Goal: Task Accomplishment & Management: Use online tool/utility

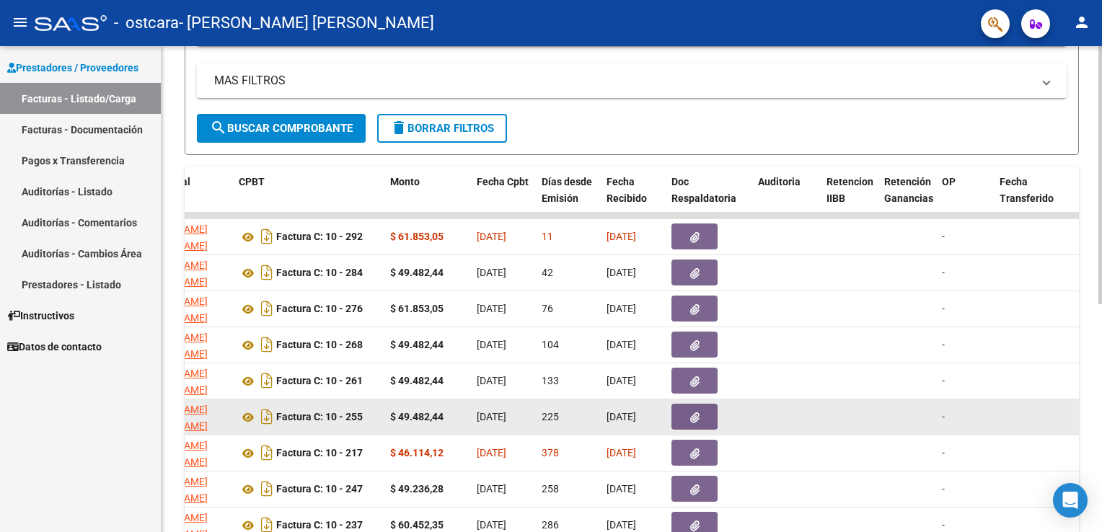
scroll to position [285, 0]
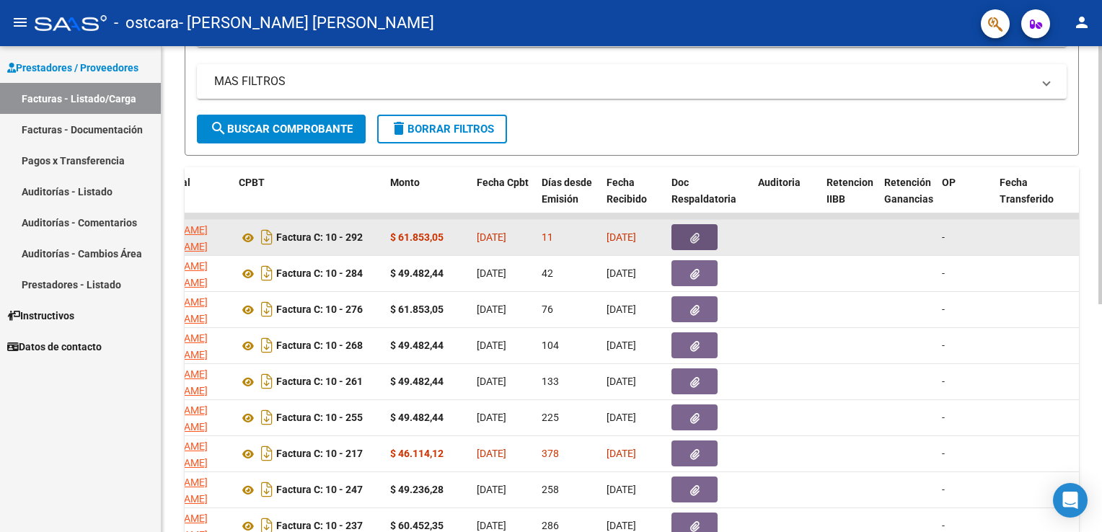
click at [694, 237] on icon "button" at bounding box center [694, 238] width 9 height 11
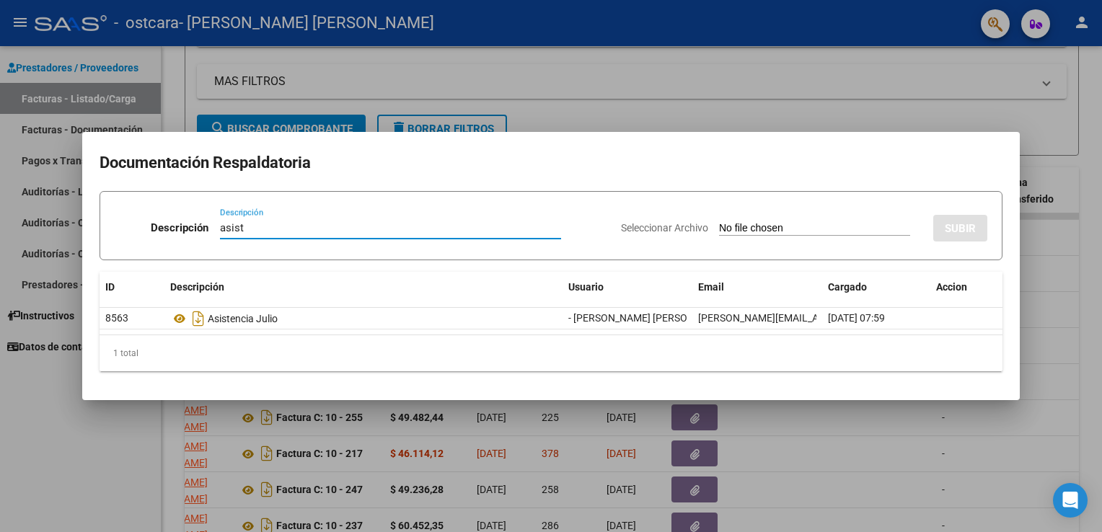
click at [265, 236] on div "asist Descripción" at bounding box center [390, 228] width 341 height 22
type input "asistencia [PERSON_NAME]"
click at [851, 224] on input "Seleccionar Archivo" at bounding box center [814, 229] width 191 height 14
type input "C:\fakepath\asistencia [PERSON_NAME][DATE].jpg"
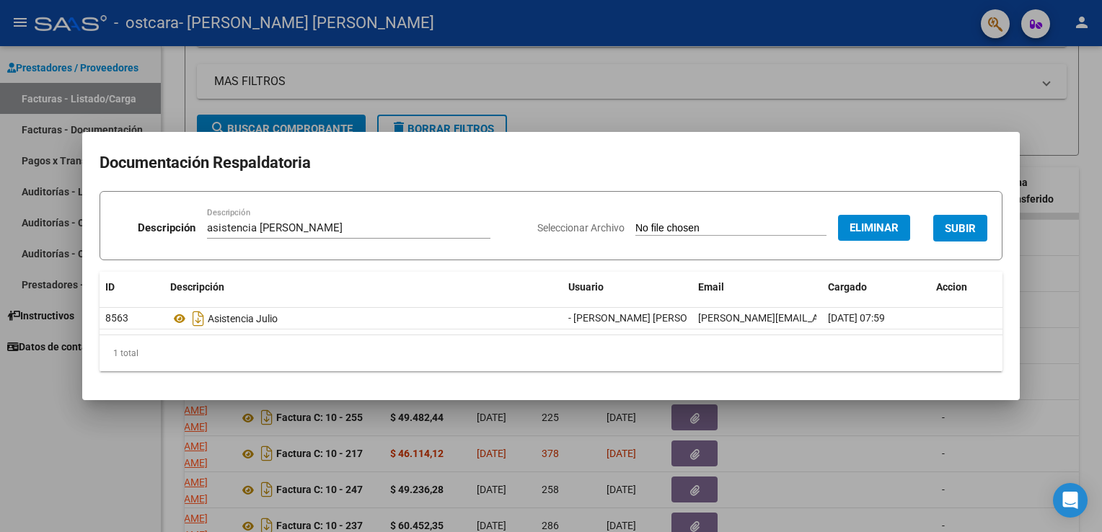
click at [968, 231] on span "SUBIR" at bounding box center [959, 228] width 31 height 13
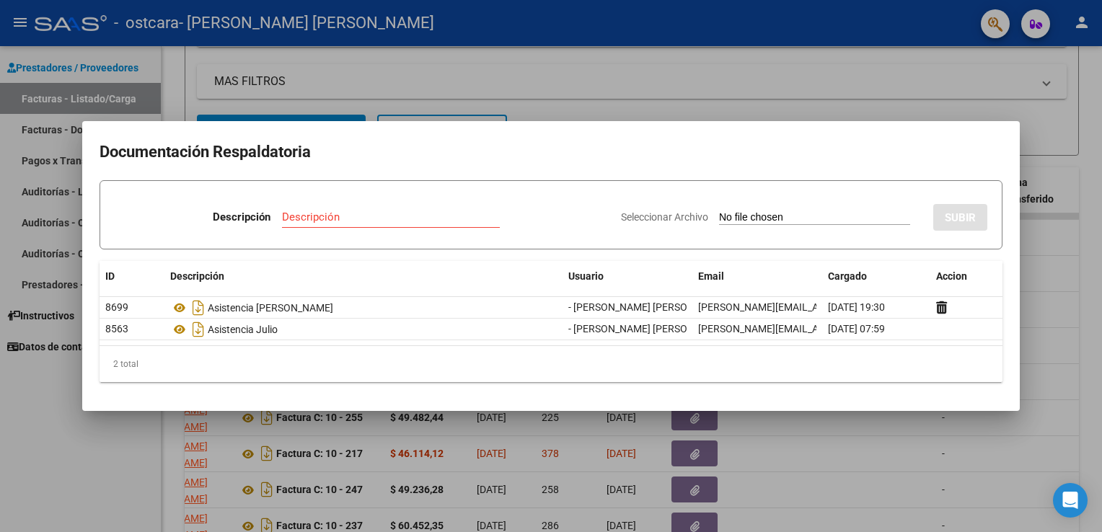
click at [908, 426] on div at bounding box center [551, 266] width 1102 height 532
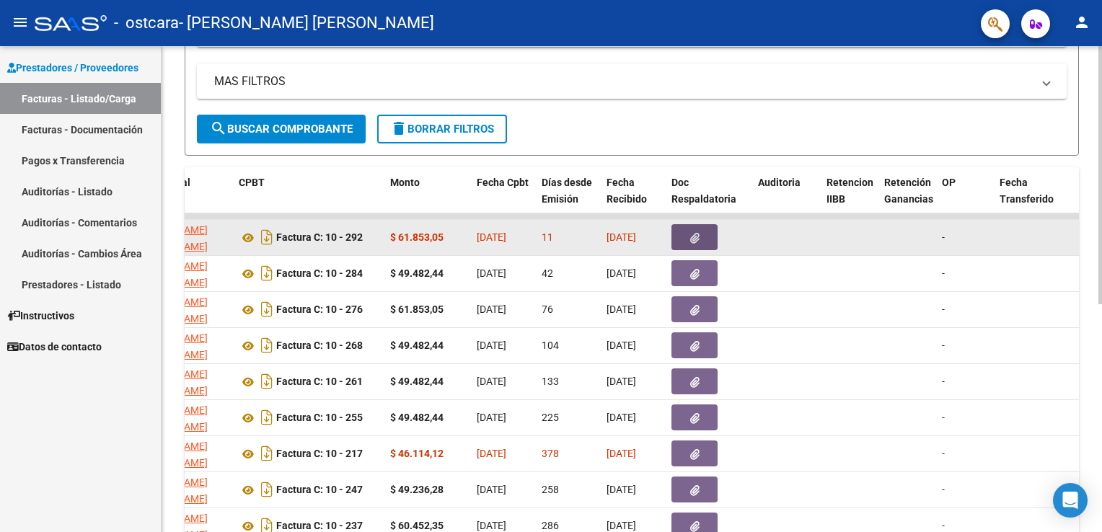
click at [696, 242] on icon "button" at bounding box center [694, 238] width 9 height 11
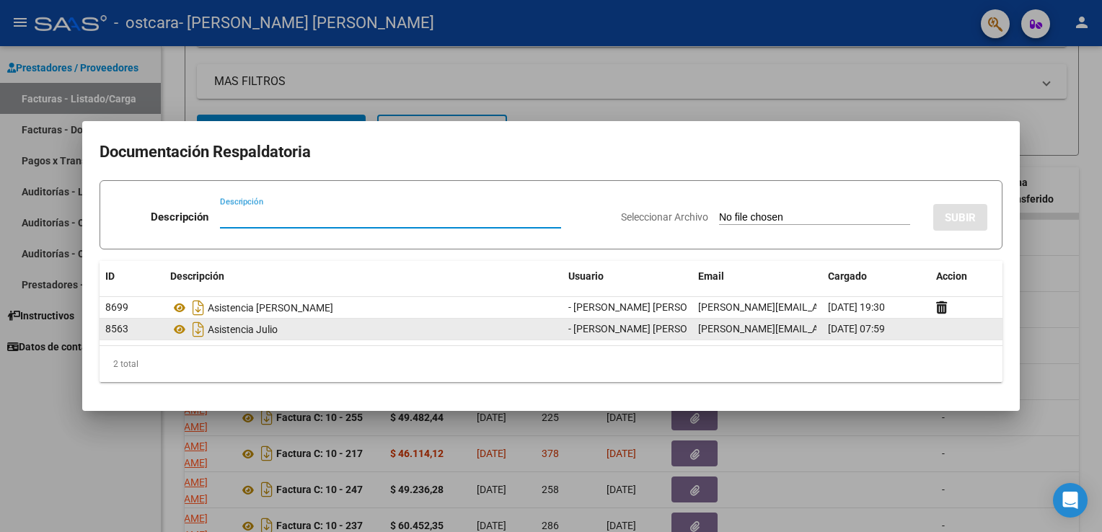
click at [262, 330] on div "Asistencia Julio" at bounding box center [363, 329] width 386 height 23
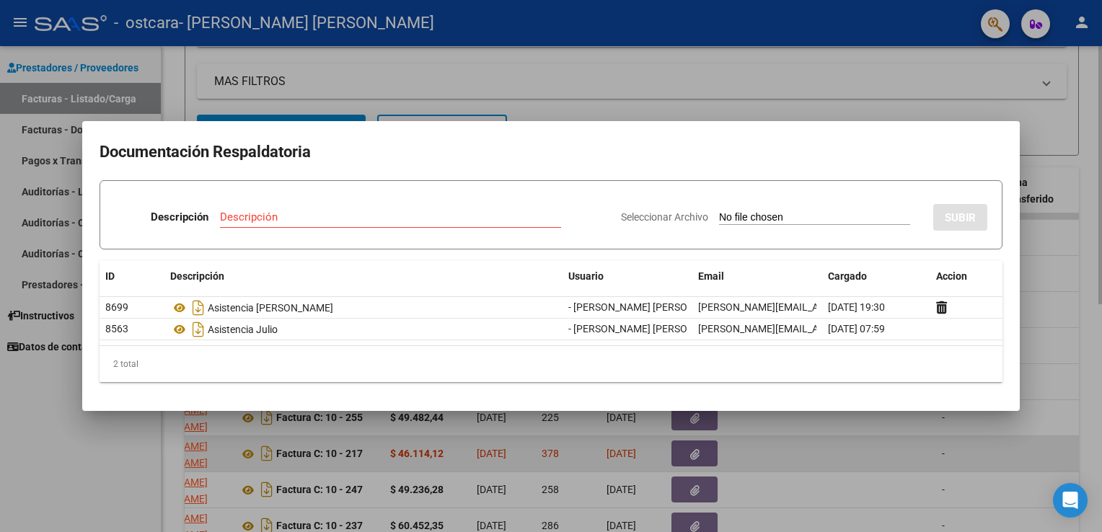
click at [755, 467] on div at bounding box center [551, 266] width 1102 height 532
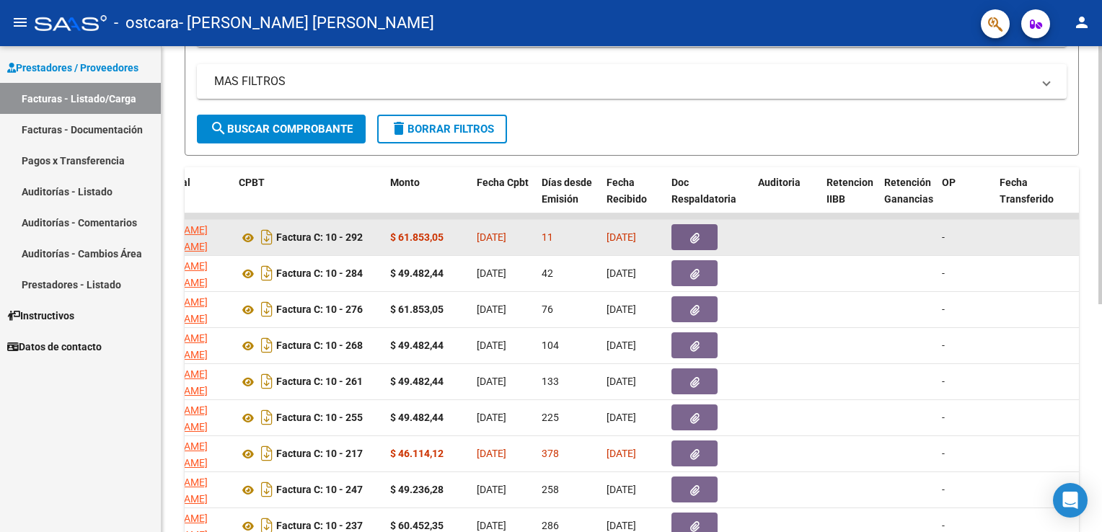
click at [691, 224] on button "button" at bounding box center [694, 237] width 46 height 26
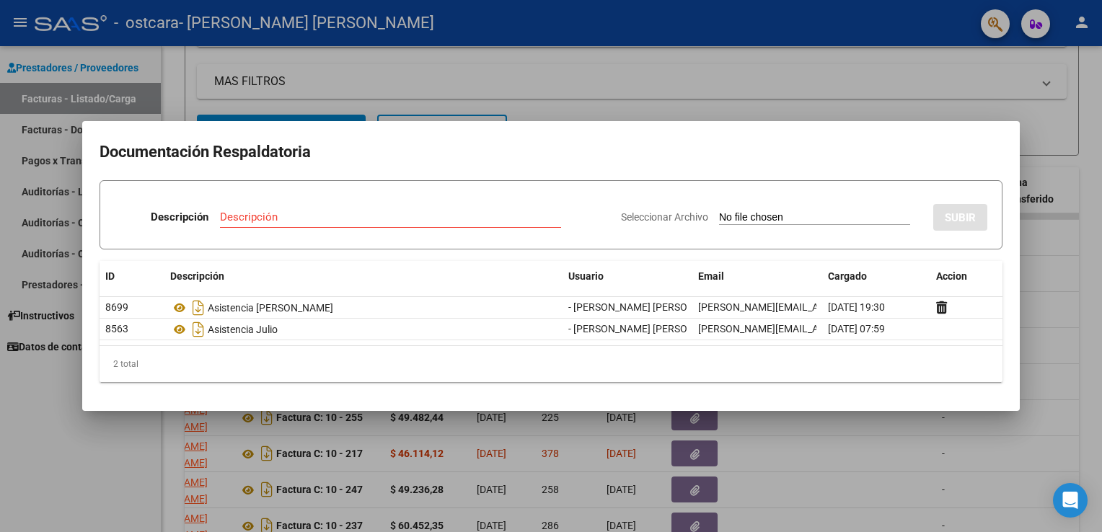
click at [1044, 303] on div at bounding box center [551, 266] width 1102 height 532
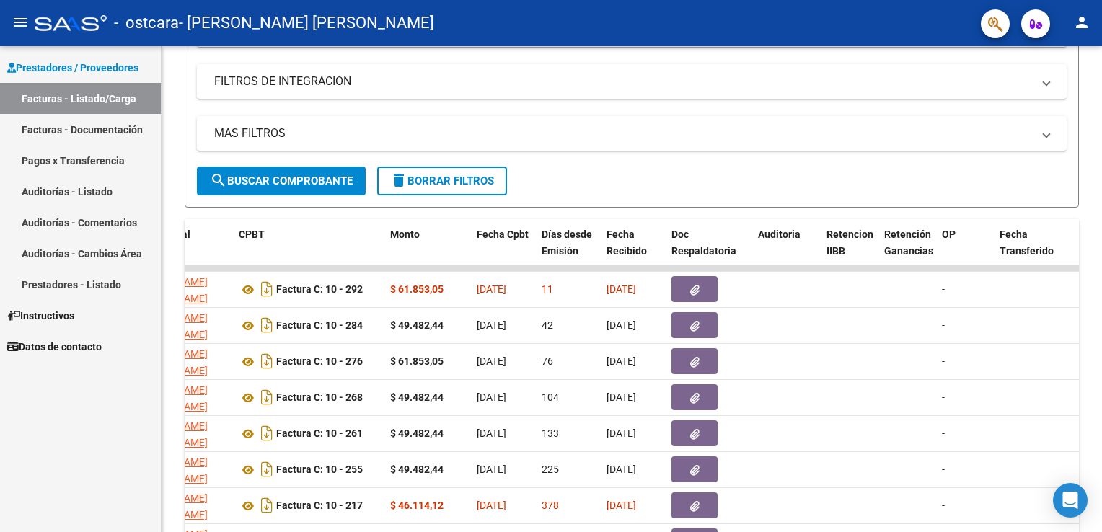
scroll to position [216, 0]
